Goal: Information Seeking & Learning: Learn about a topic

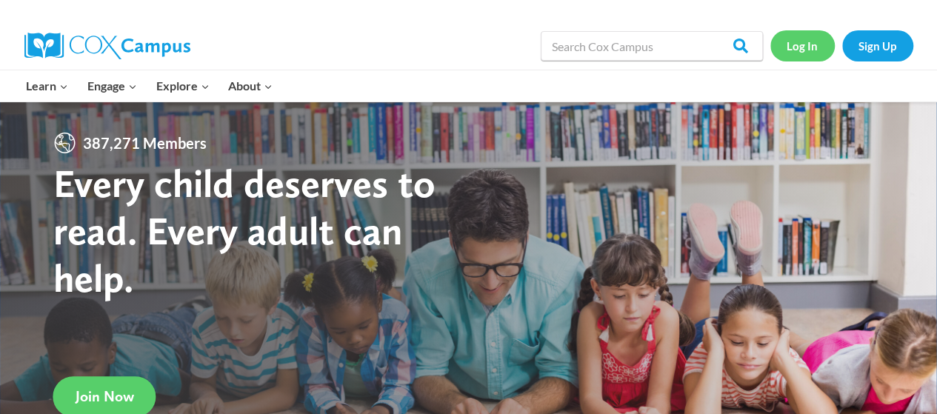
click at [655, 47] on link "Log In" at bounding box center [802, 45] width 64 height 30
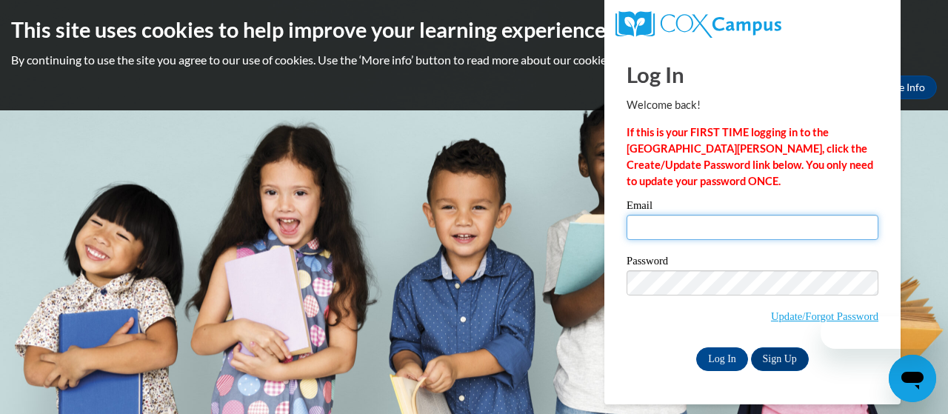
click at [668, 230] on input "Email" at bounding box center [753, 227] width 252 height 25
type input "edwards.valarie.r@muscogee.k12.ga.us"
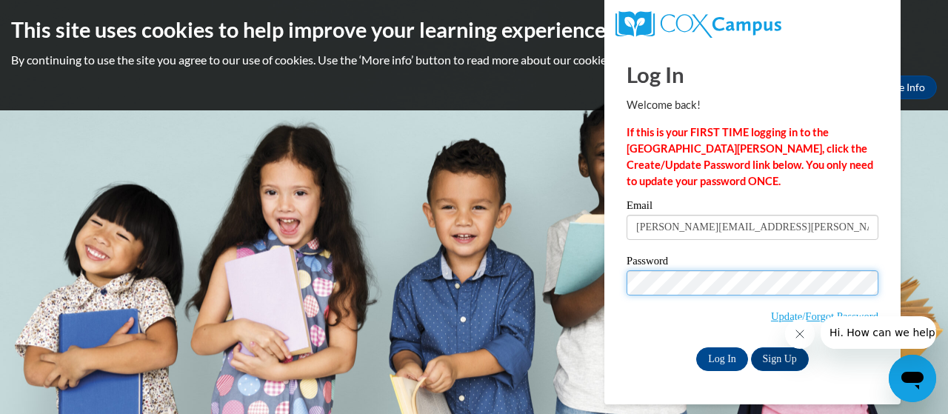
click at [696, 347] on input "Log In" at bounding box center [722, 359] width 52 height 24
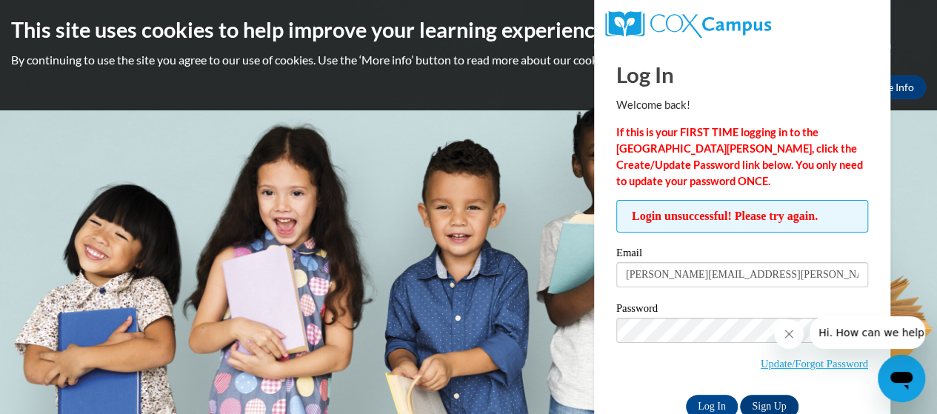
scroll to position [36, 0]
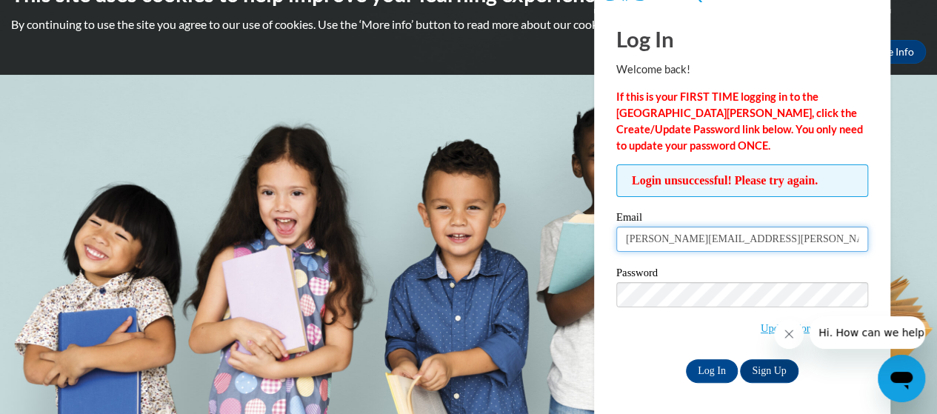
click at [659, 239] on input "edwards.valarie.r@muscogee.k12.ga.us" at bounding box center [742, 239] width 252 height 25
type input "edwards-holt.valarie.r@muscogee.k12.ga.us"
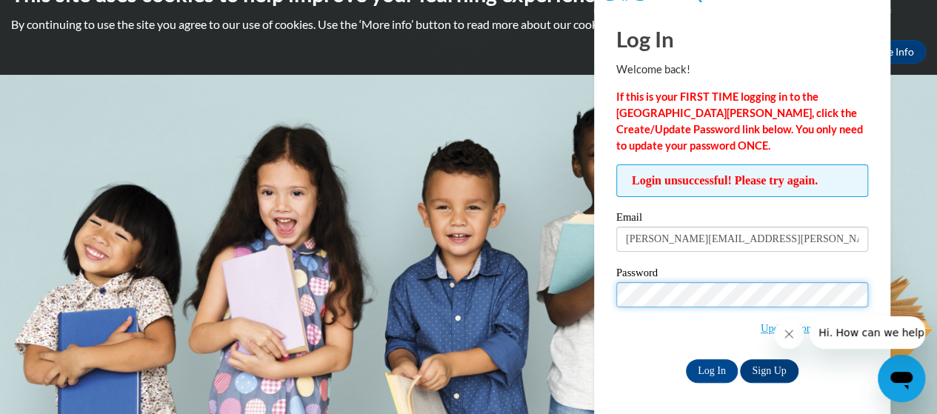
click at [686, 359] on input "Log In" at bounding box center [712, 371] width 52 height 24
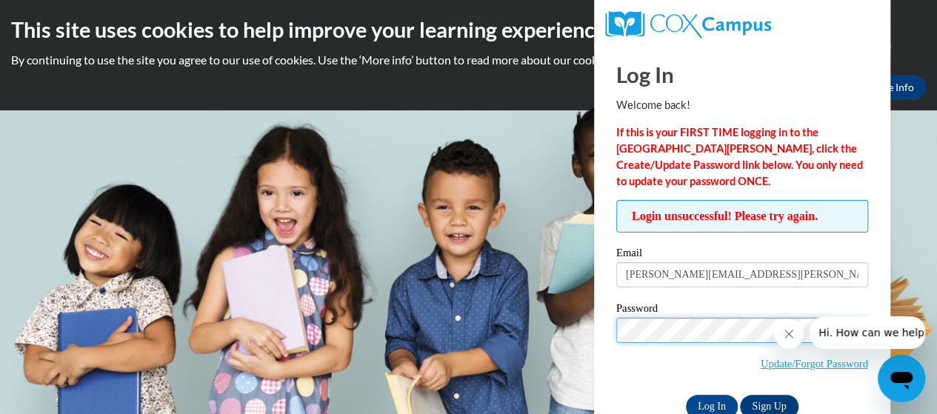
click at [686, 395] on input "Log In" at bounding box center [712, 407] width 52 height 24
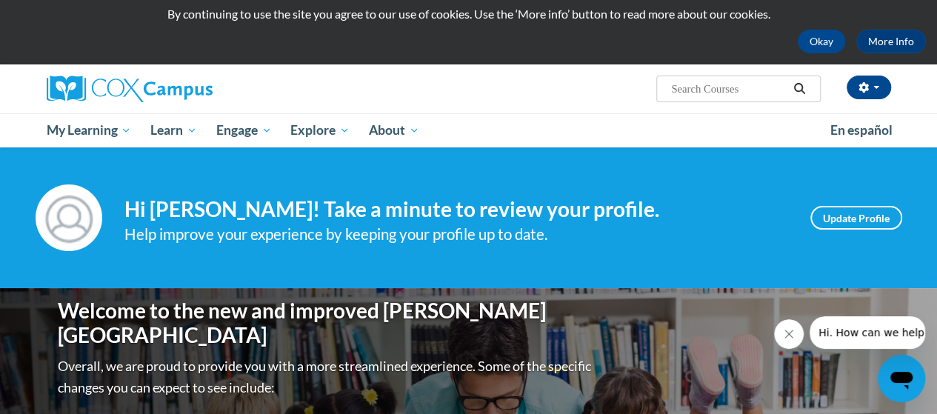
scroll to position [50, 0]
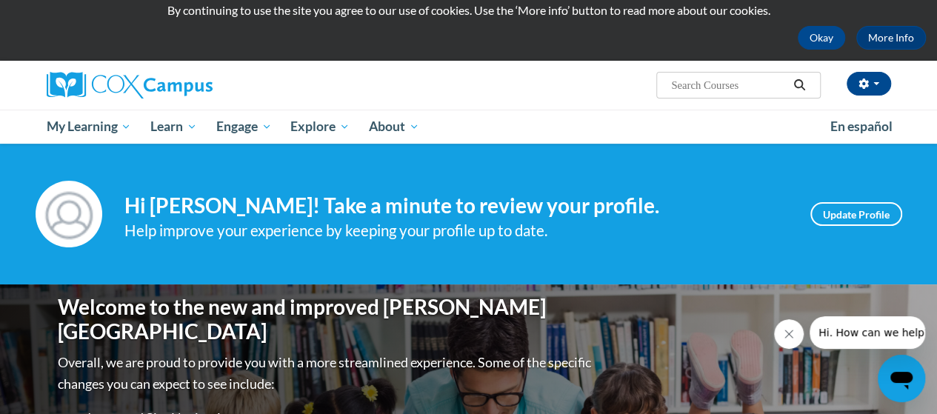
click at [781, 344] on button "Close message from company" at bounding box center [789, 334] width 30 height 30
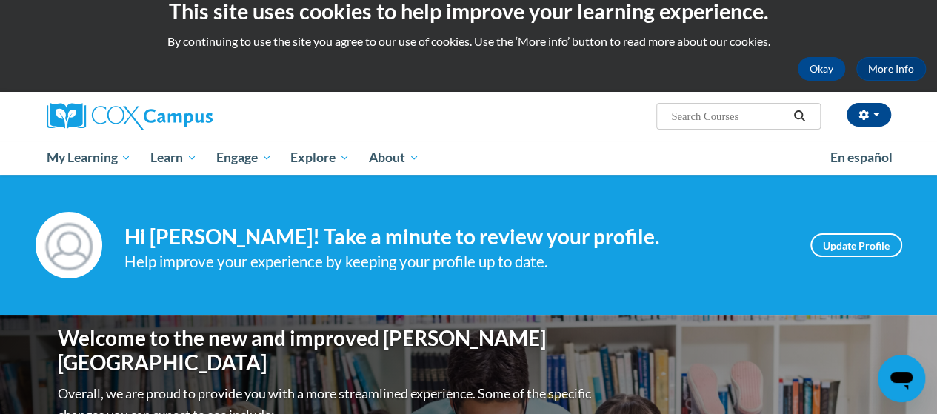
scroll to position [13, 0]
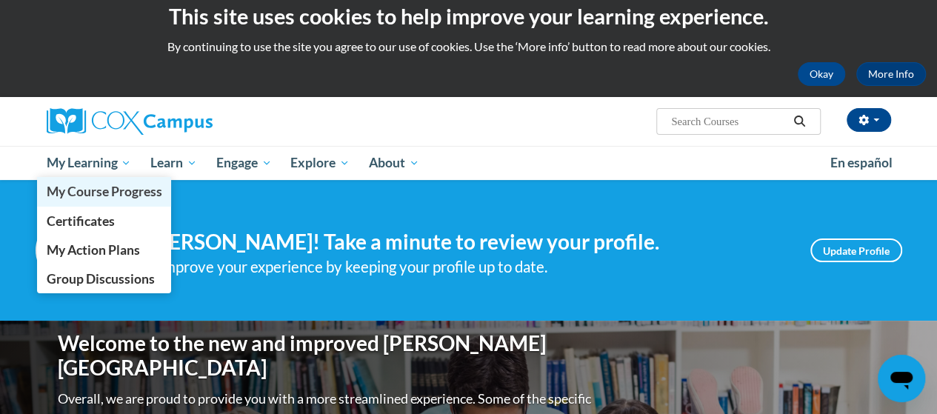
click at [107, 178] on link "My Course Progress" at bounding box center [104, 191] width 135 height 29
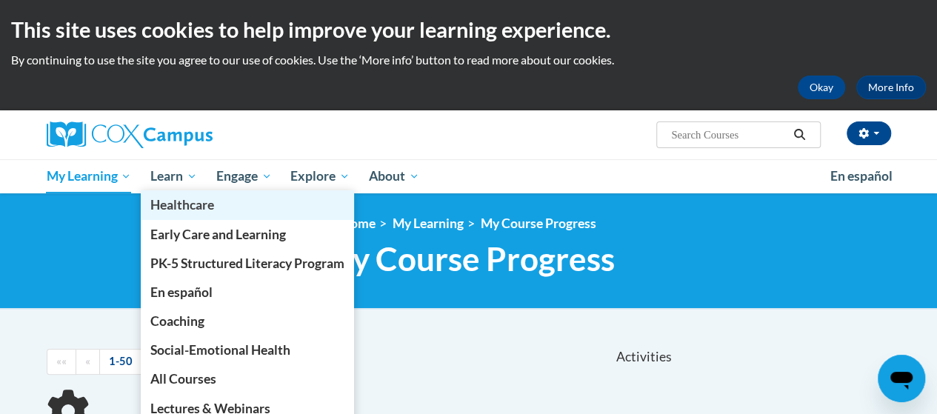
click at [177, 193] on link "Healthcare" at bounding box center [247, 204] width 213 height 29
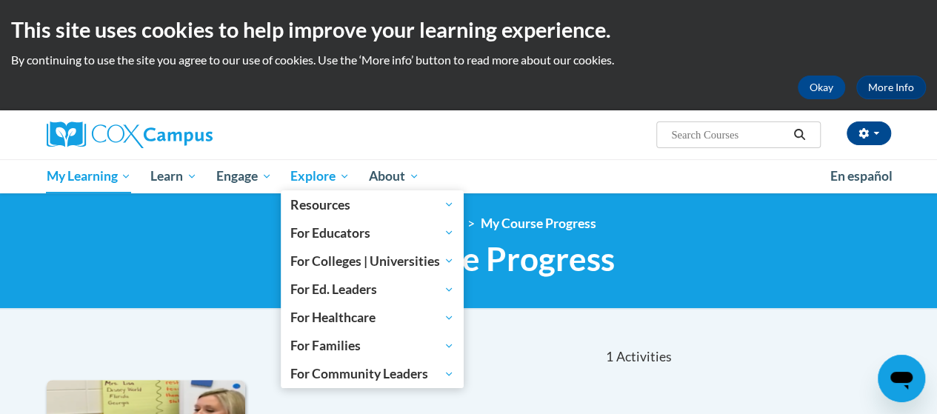
click at [324, 176] on span "Explore" at bounding box center [319, 176] width 59 height 18
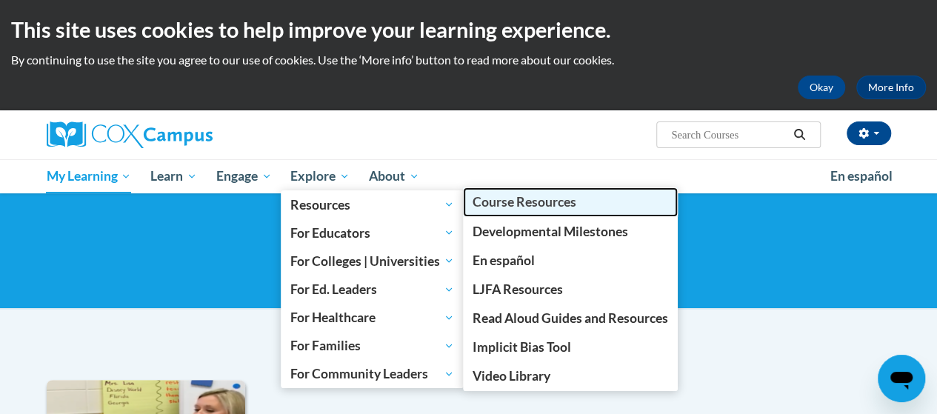
click at [501, 204] on span "Course Resources" at bounding box center [524, 202] width 104 height 16
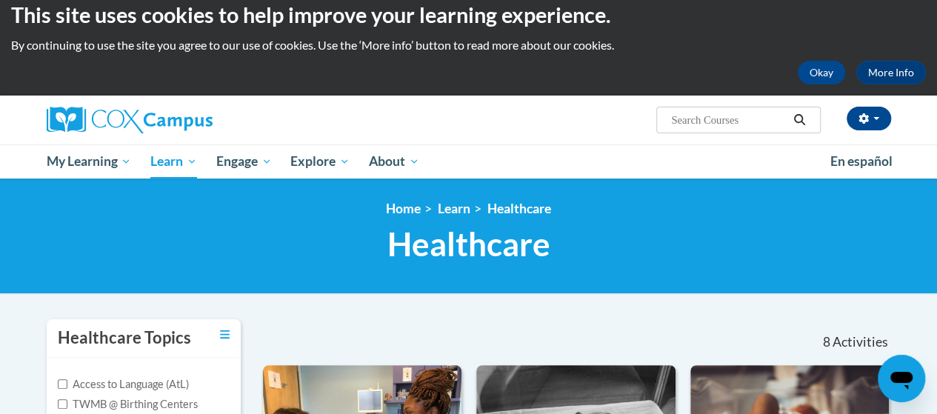
scroll to position [15, 0]
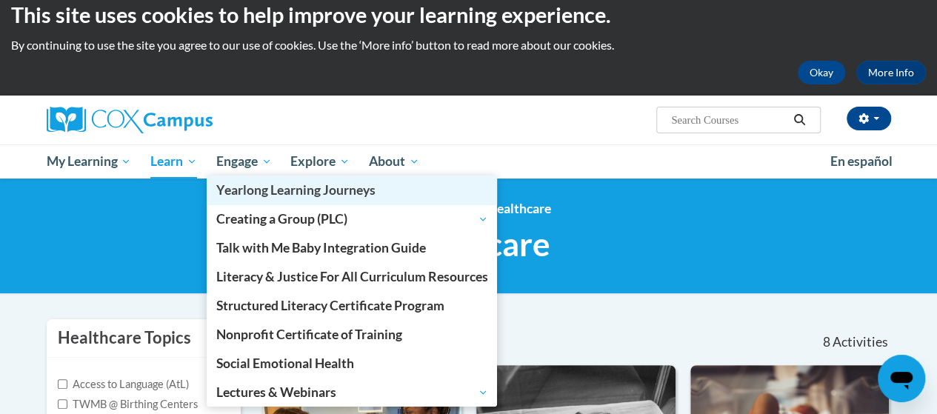
click at [248, 178] on link "Yearlong Learning Journeys" at bounding box center [352, 190] width 291 height 29
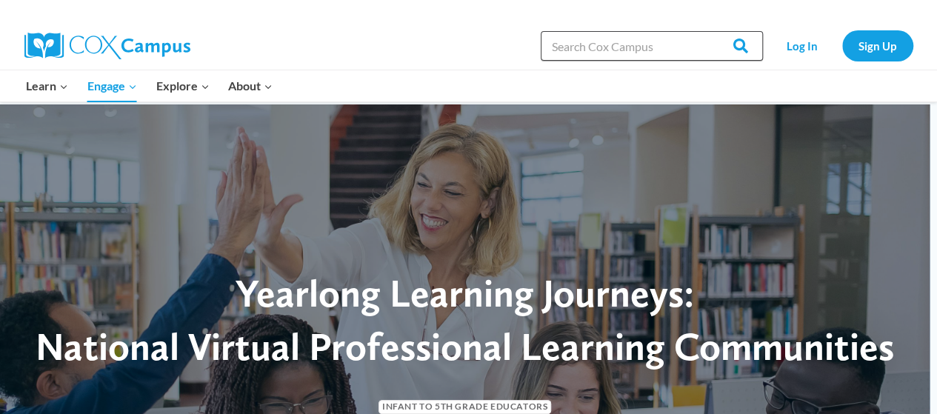
click at [655, 41] on input "Search in [URL][DOMAIN_NAME]" at bounding box center [652, 46] width 222 height 30
type input "7 step vocabulary"
click at [705, 31] on input "Search" at bounding box center [734, 46] width 58 height 30
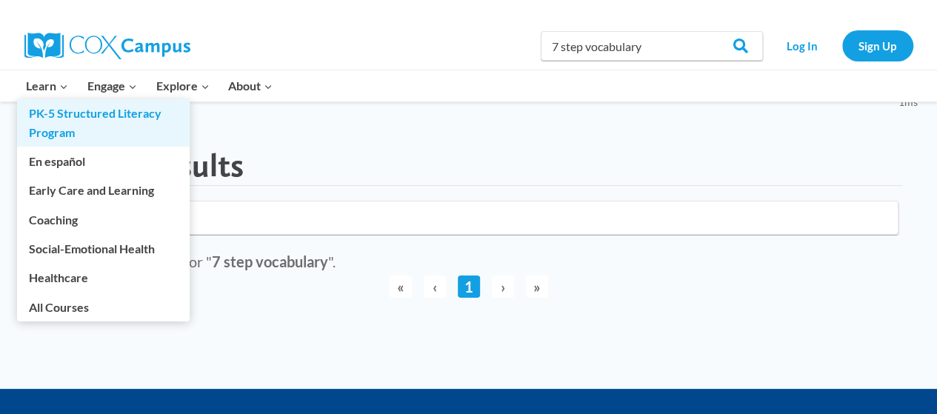
click at [60, 110] on link "PK-5 Structured Literacy Program" at bounding box center [103, 122] width 173 height 47
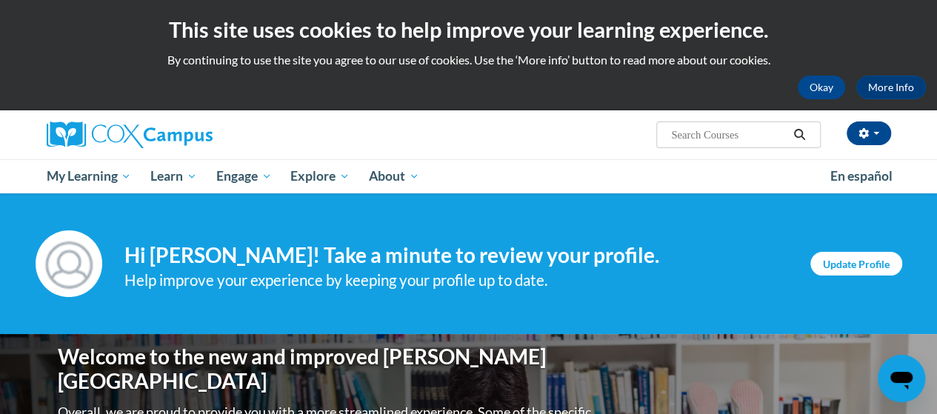
click at [872, 267] on link "Update Profile" at bounding box center [856, 264] width 92 height 24
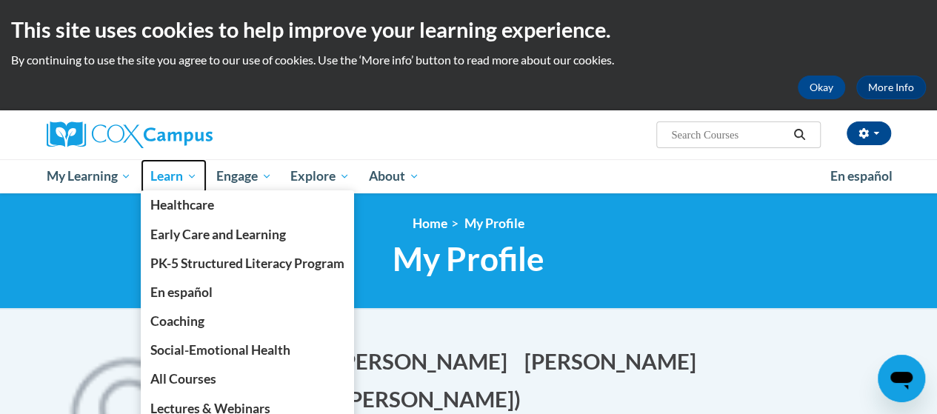
click at [178, 178] on span "Learn" at bounding box center [173, 176] width 47 height 18
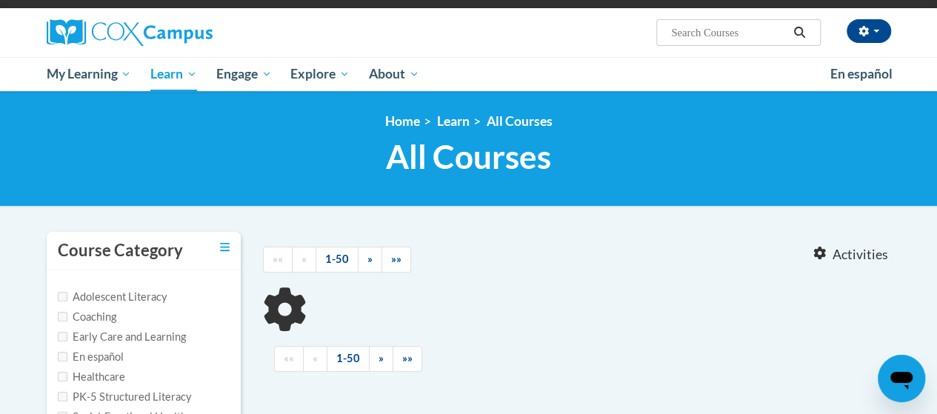
scroll to position [84, 0]
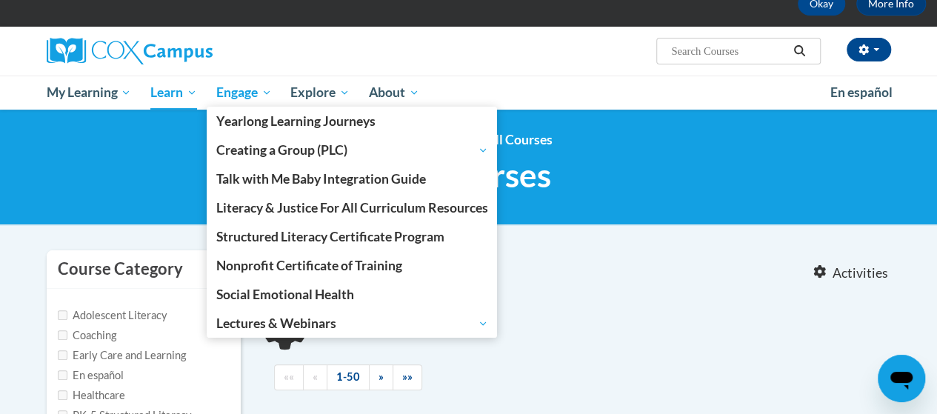
click at [244, 88] on span "Engage" at bounding box center [244, 93] width 56 height 18
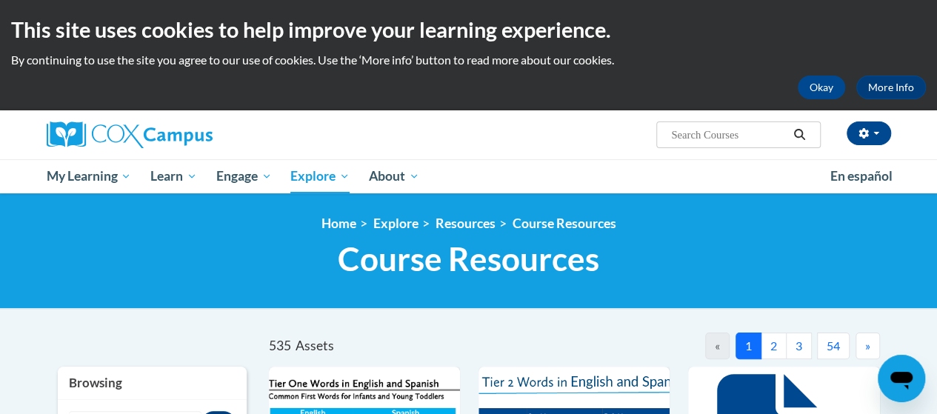
click at [715, 133] on input "Search..." at bounding box center [728, 135] width 118 height 18
type input "7 step"
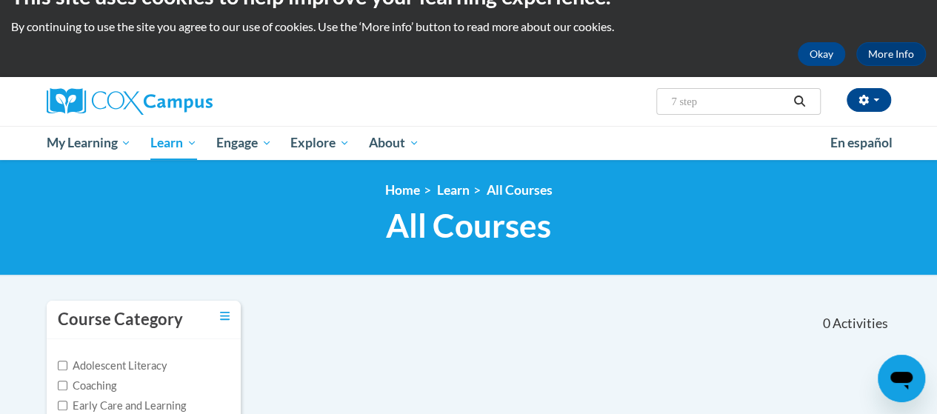
scroll to position [28, 0]
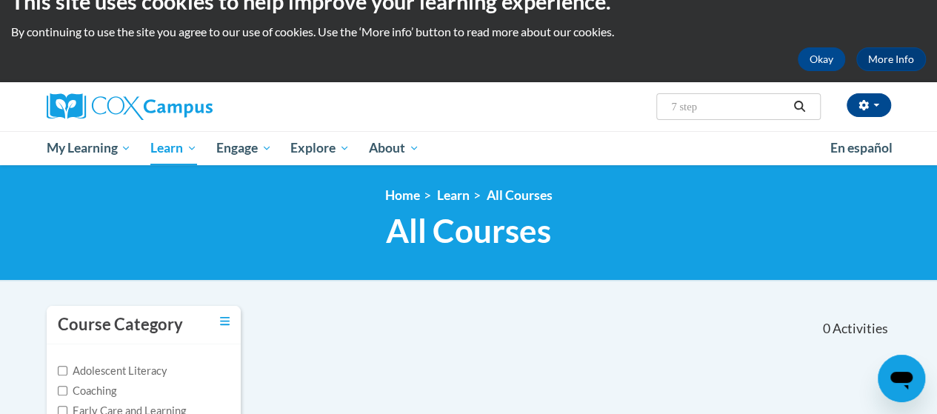
click at [728, 109] on input "7 step" at bounding box center [728, 107] width 118 height 18
type input "7 step vocabulary"
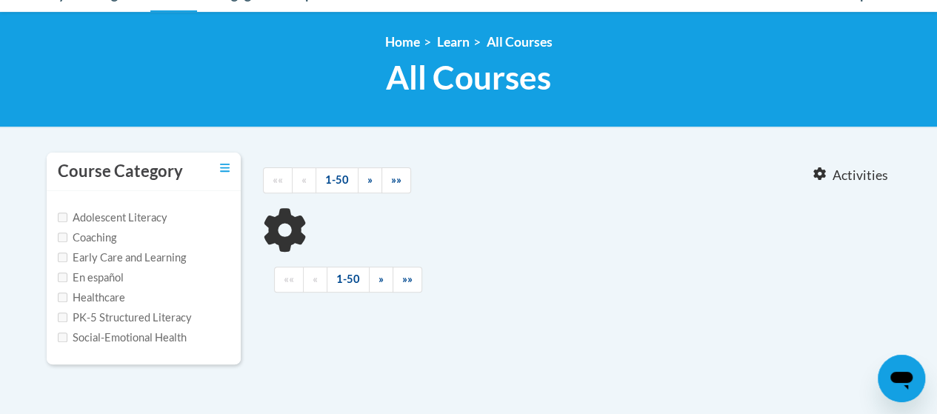
type input "7 step vocabulary"
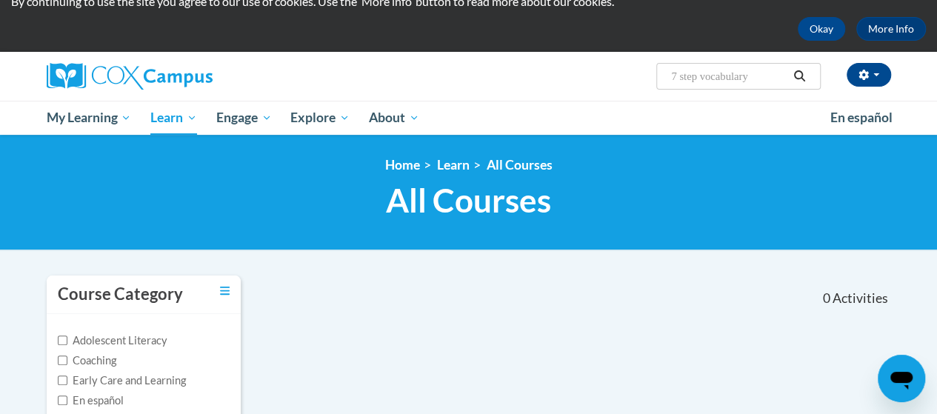
scroll to position [56, 0]
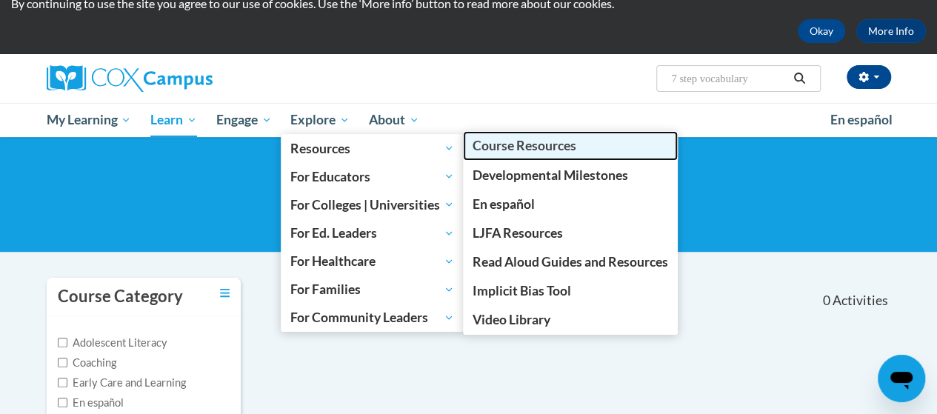
click at [500, 147] on span "Course Resources" at bounding box center [524, 146] width 104 height 16
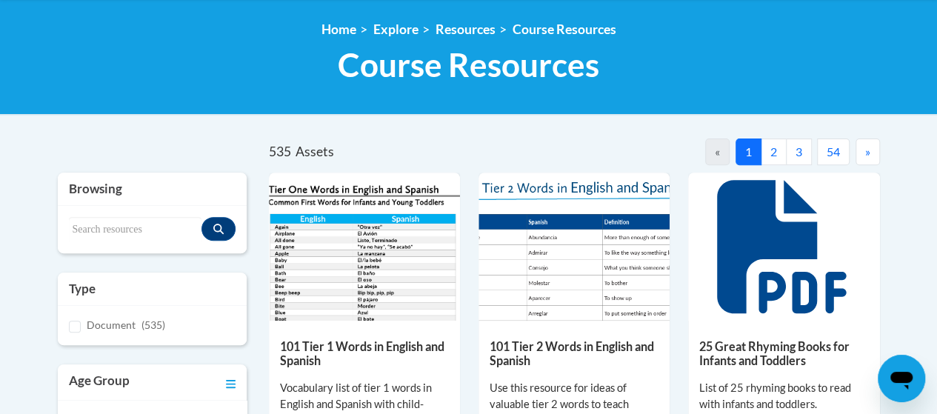
scroll to position [210, 0]
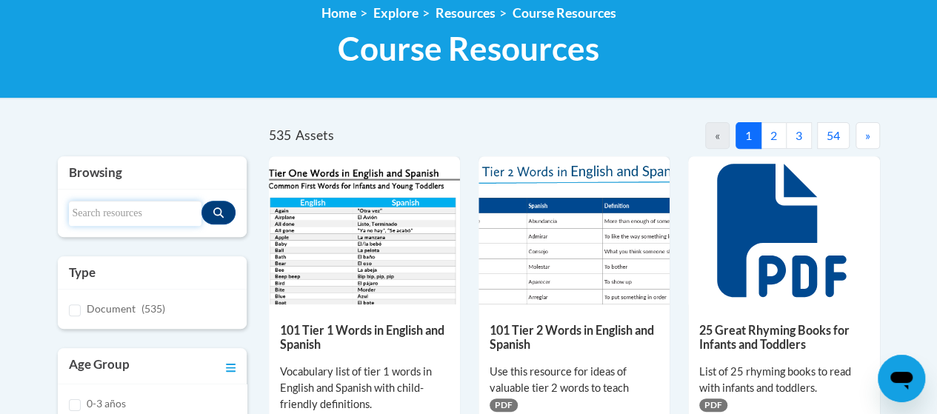
click at [150, 210] on input "Search resources" at bounding box center [135, 213] width 133 height 25
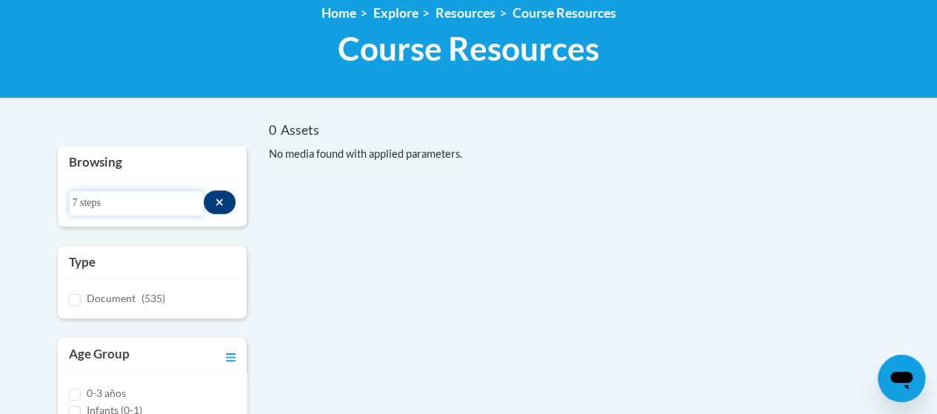
click at [175, 204] on input "7 steps" at bounding box center [137, 202] width 136 height 25
click at [175, 204] on input "7 Steps" at bounding box center [137, 202] width 136 height 25
type input "7"
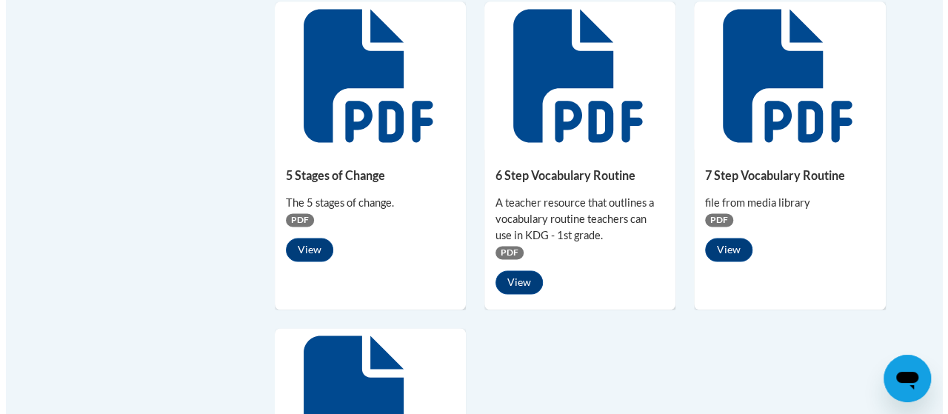
scroll to position [1044, 0]
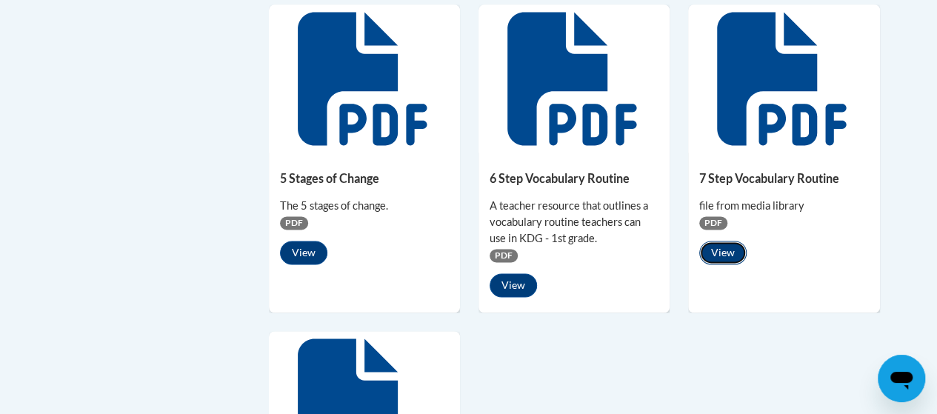
click at [729, 256] on button "View" at bounding box center [722, 253] width 47 height 24
